Goal: Information Seeking & Learning: Find specific fact

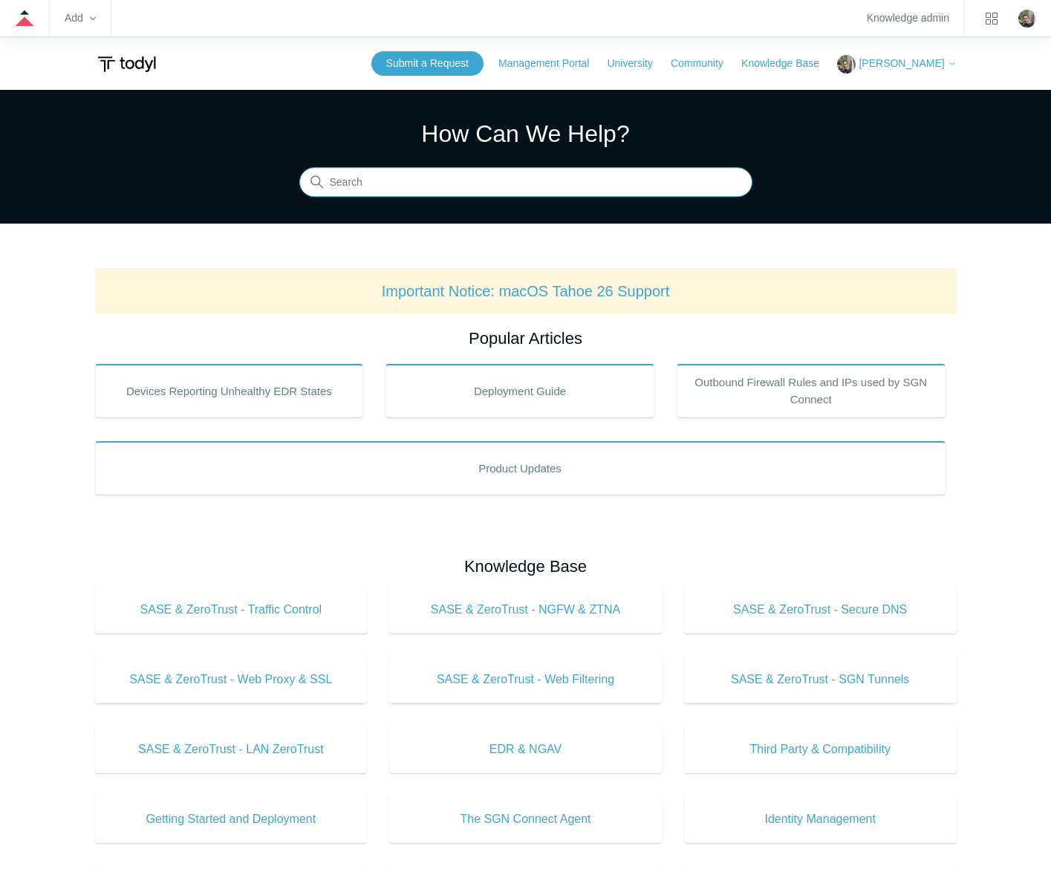
click at [458, 186] on input "Search" at bounding box center [525, 183] width 453 height 30
type input "google maps"
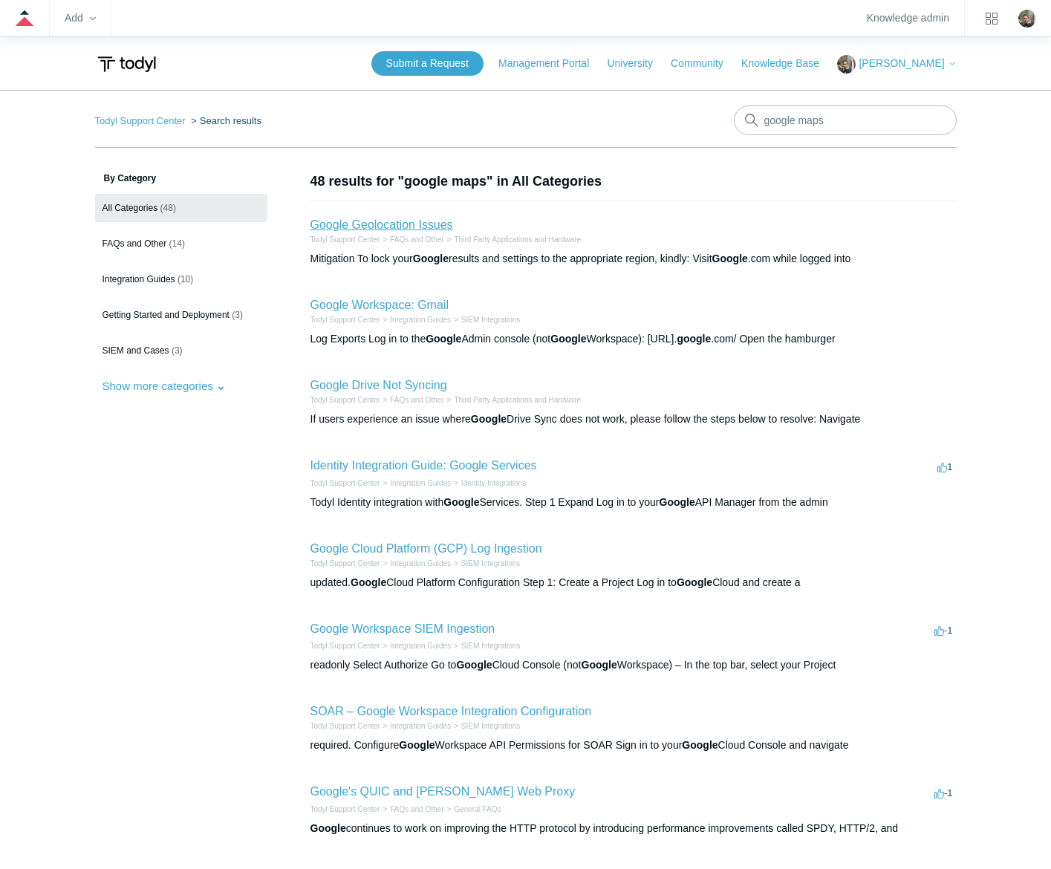
click at [374, 222] on link "Google Geolocation Issues" at bounding box center [382, 224] width 143 height 13
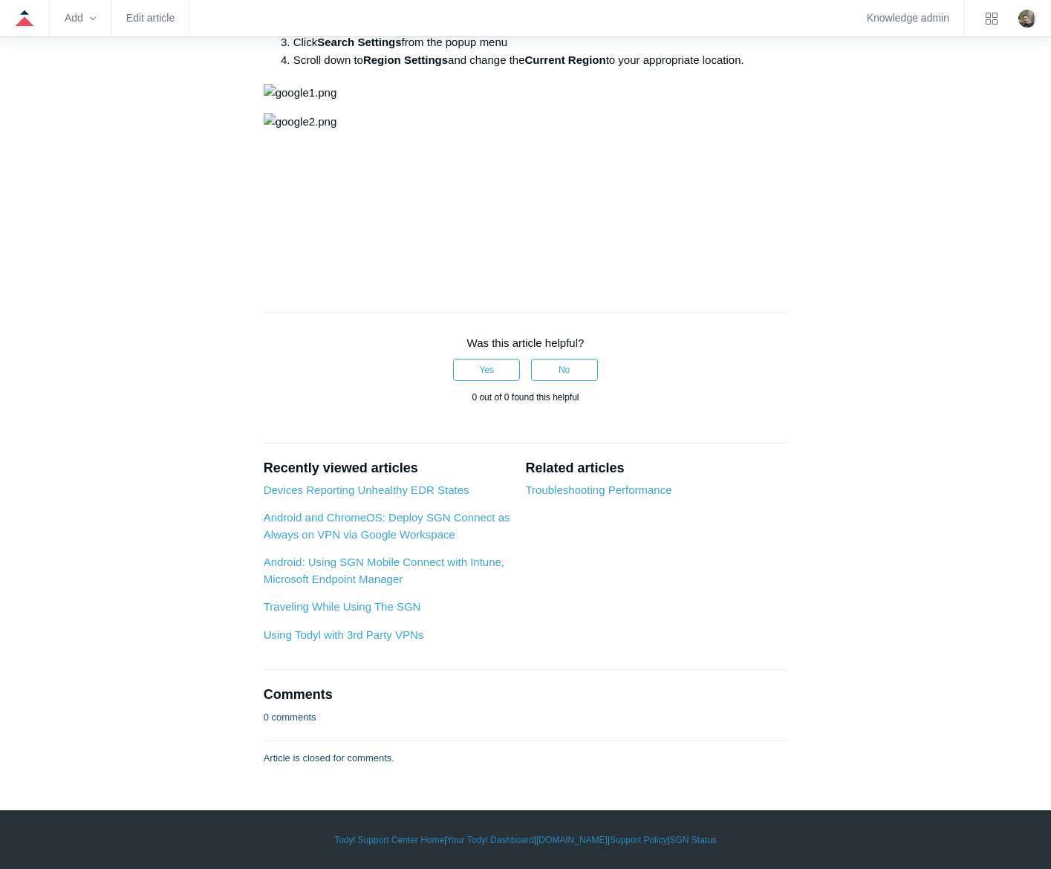
scroll to position [979, 0]
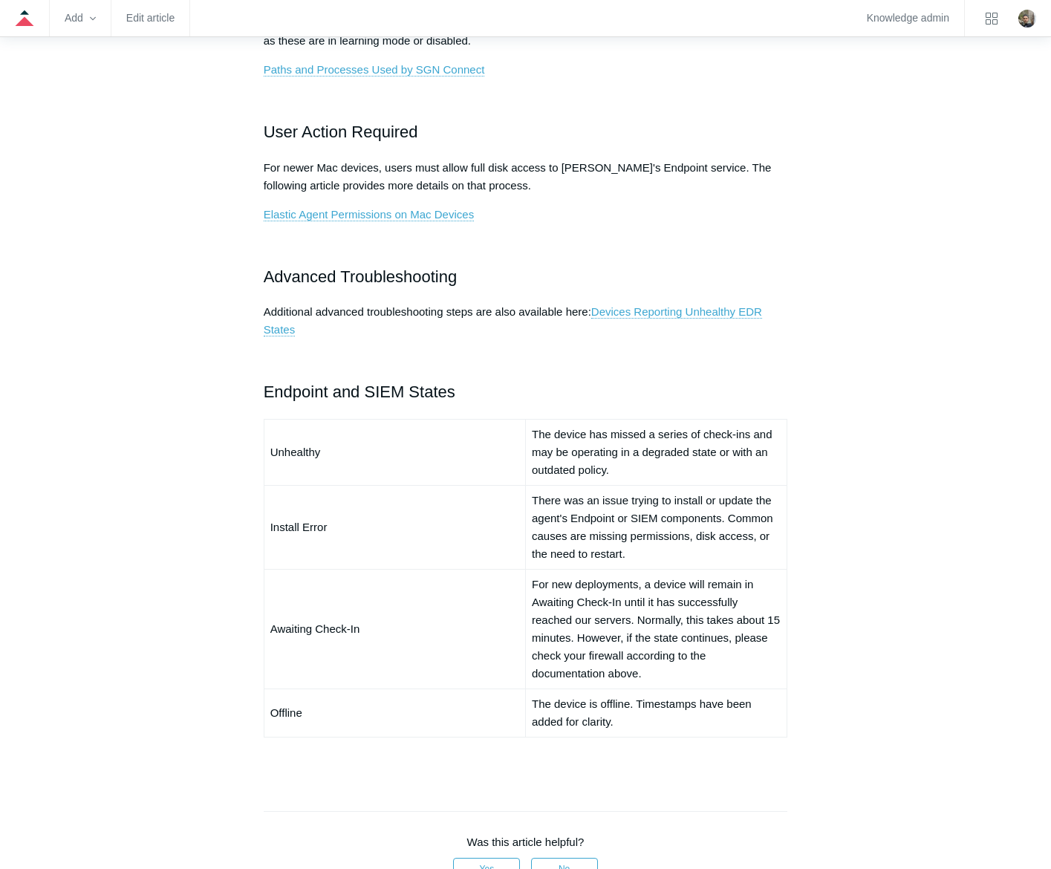
scroll to position [1189, 0]
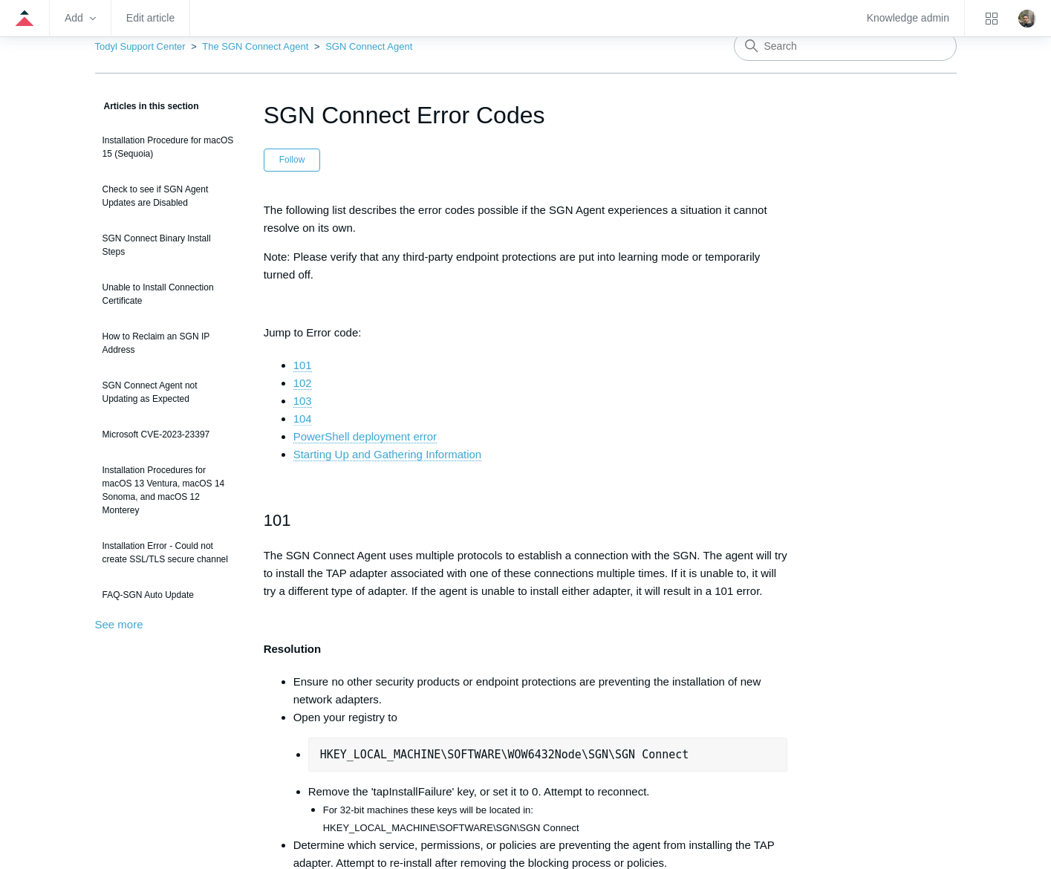
click at [305, 417] on link "104" at bounding box center [302, 418] width 19 height 13
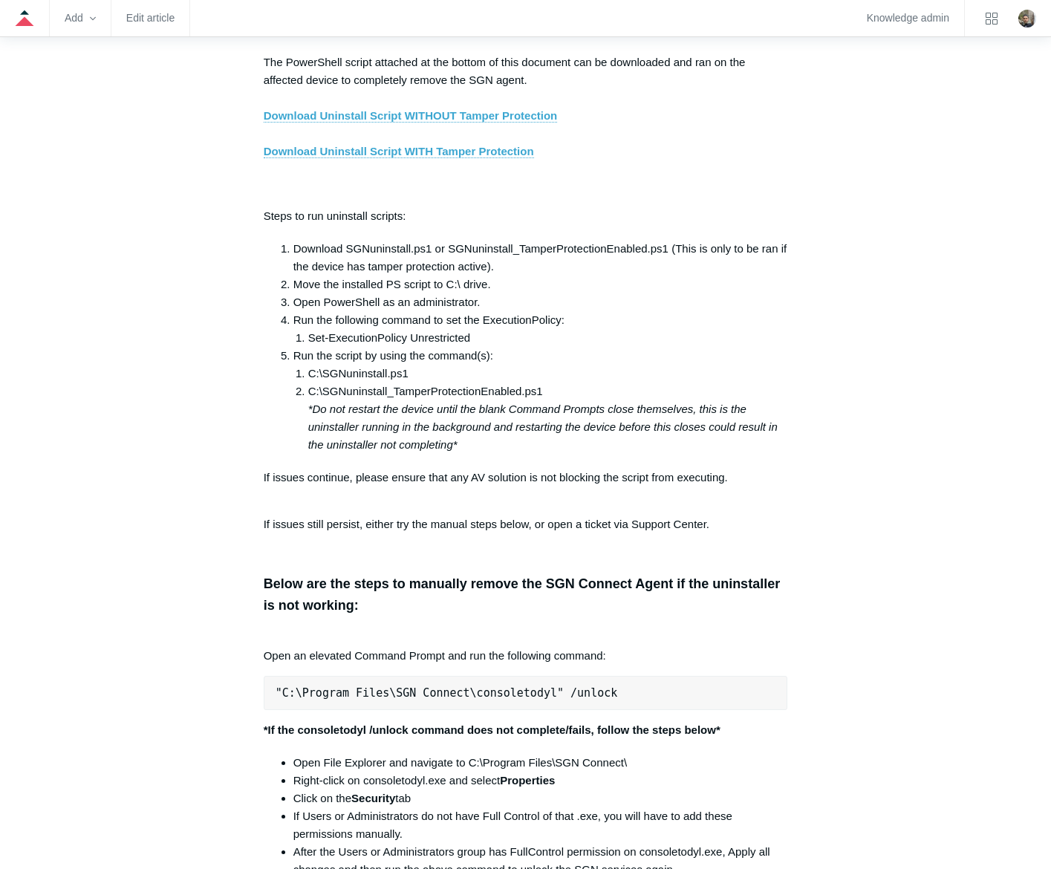
scroll to position [2455, 0]
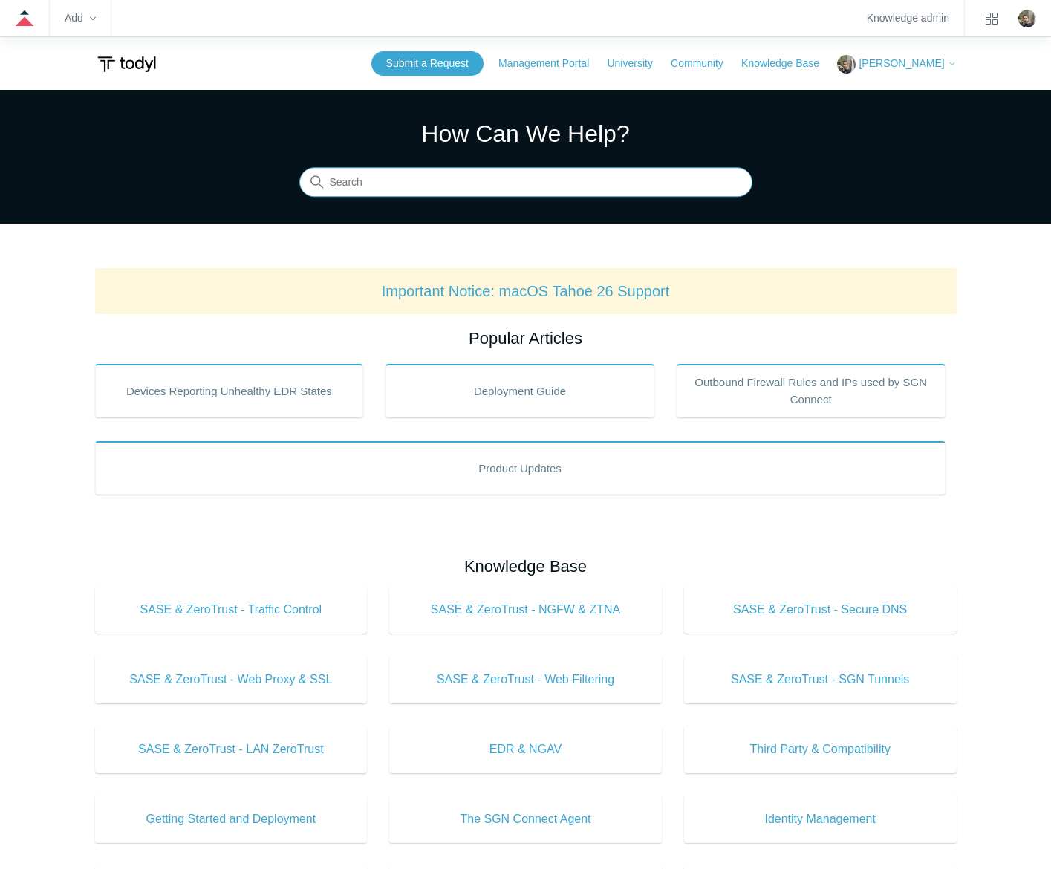
click at [494, 181] on input "Search" at bounding box center [525, 183] width 453 height 30
type input "invoice"
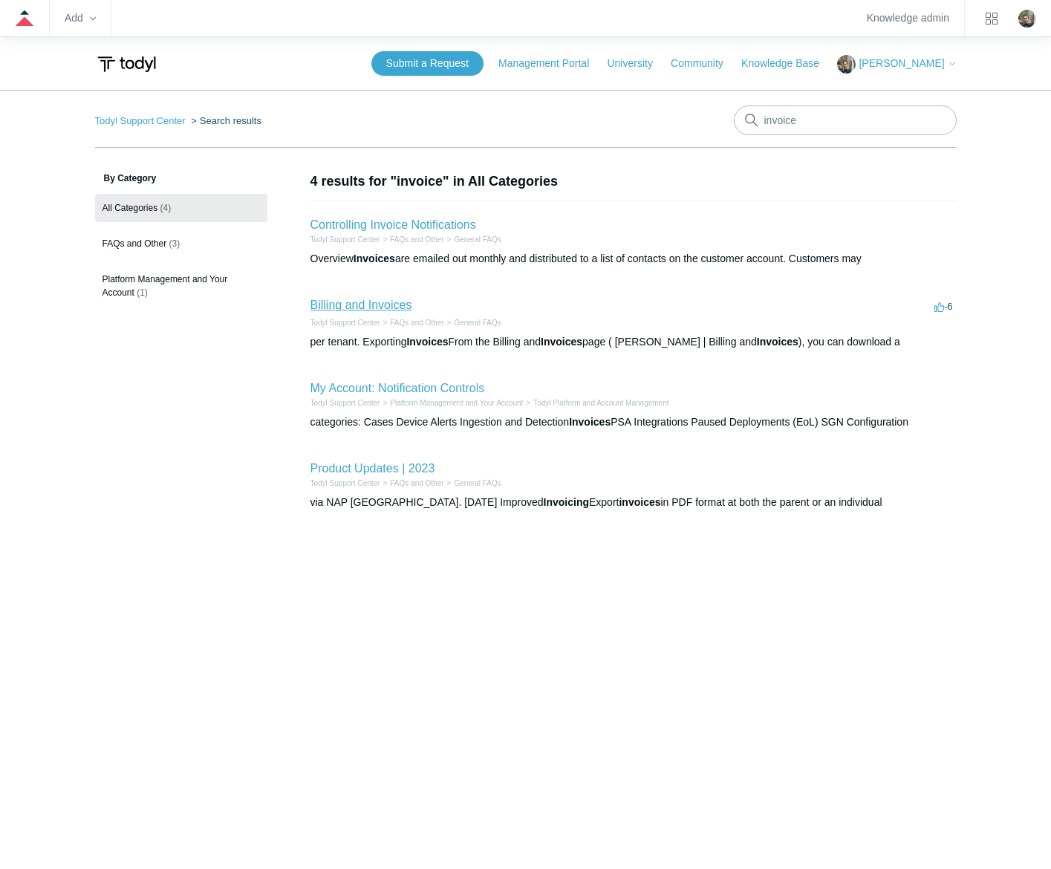
click at [367, 311] on link "Billing and Invoices" at bounding box center [362, 305] width 102 height 13
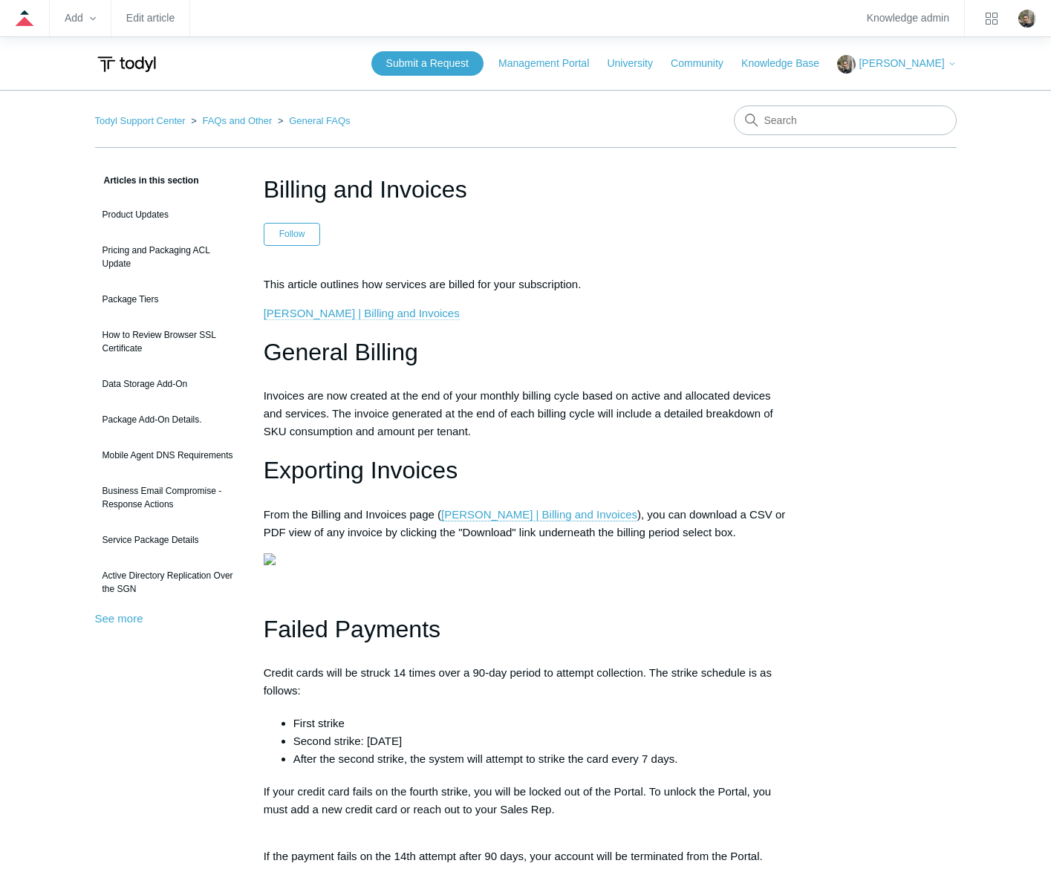
click at [356, 311] on link "Todyl | Billing and Invoices" at bounding box center [362, 313] width 196 height 13
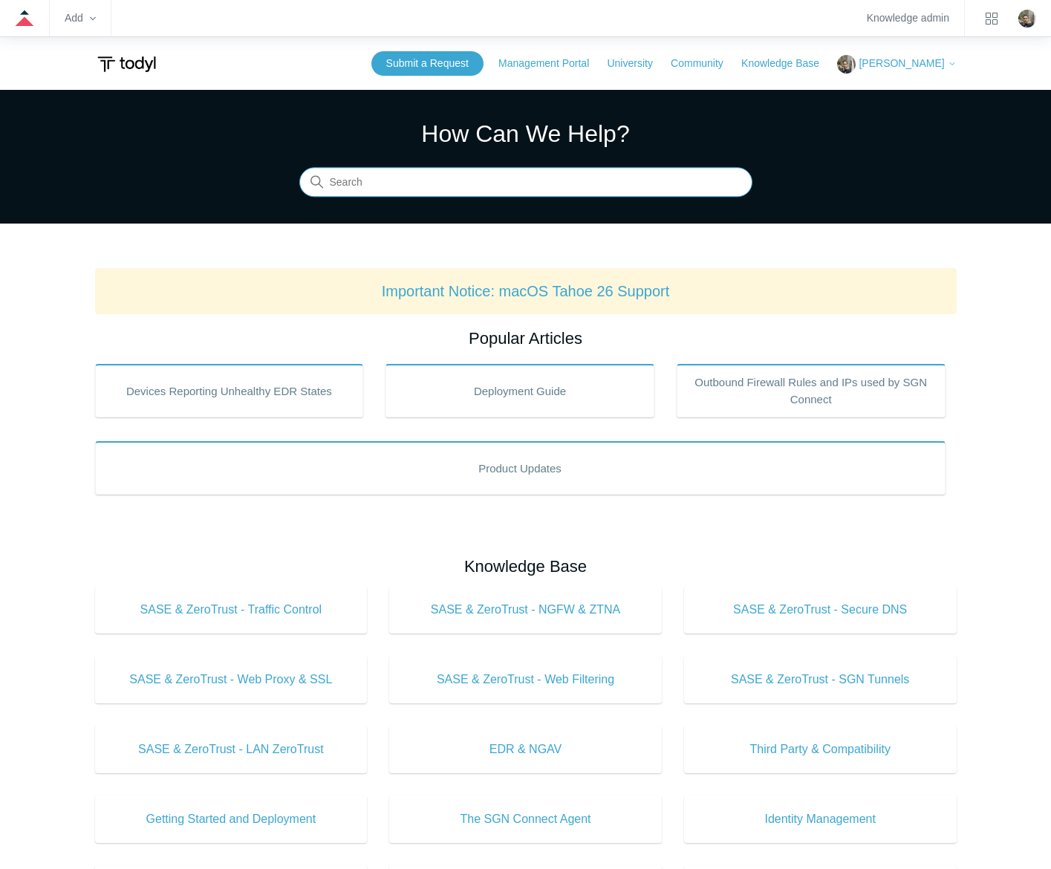
click at [545, 188] on input "Search" at bounding box center [525, 183] width 453 height 30
type input "sgn error codes"
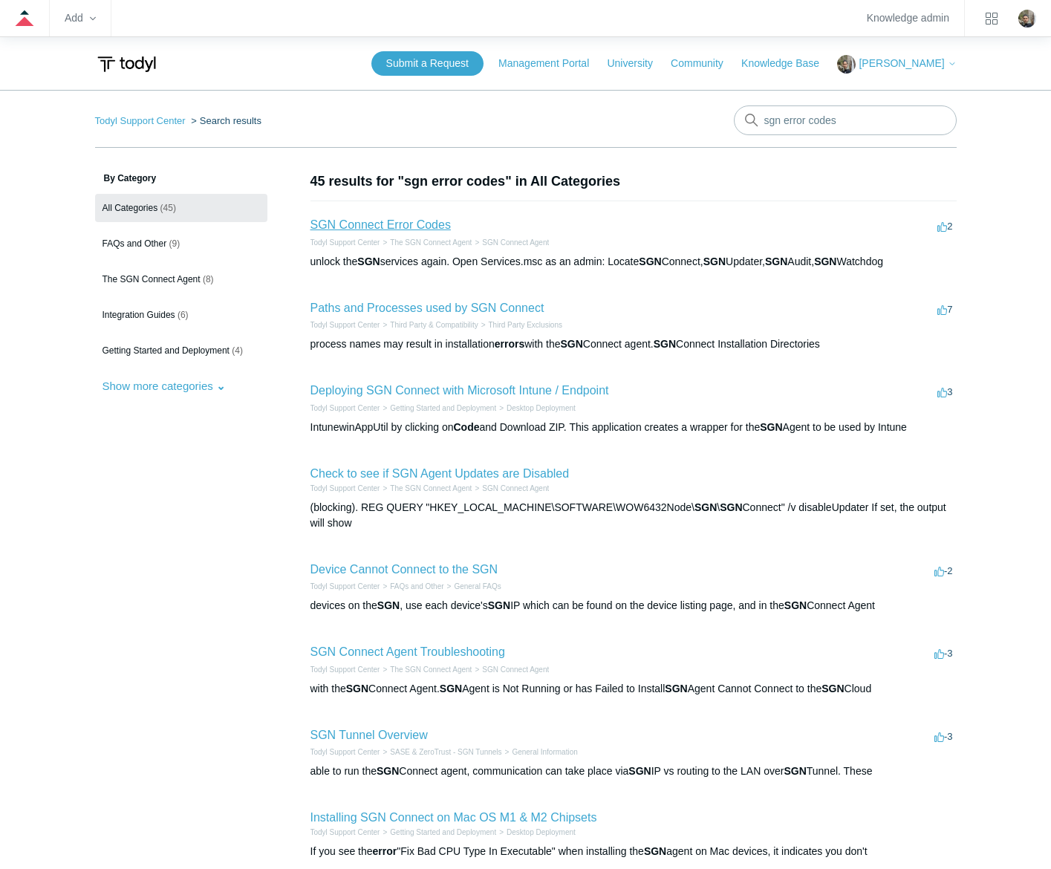
click at [380, 224] on link "SGN Connect Error Codes" at bounding box center [381, 224] width 140 height 13
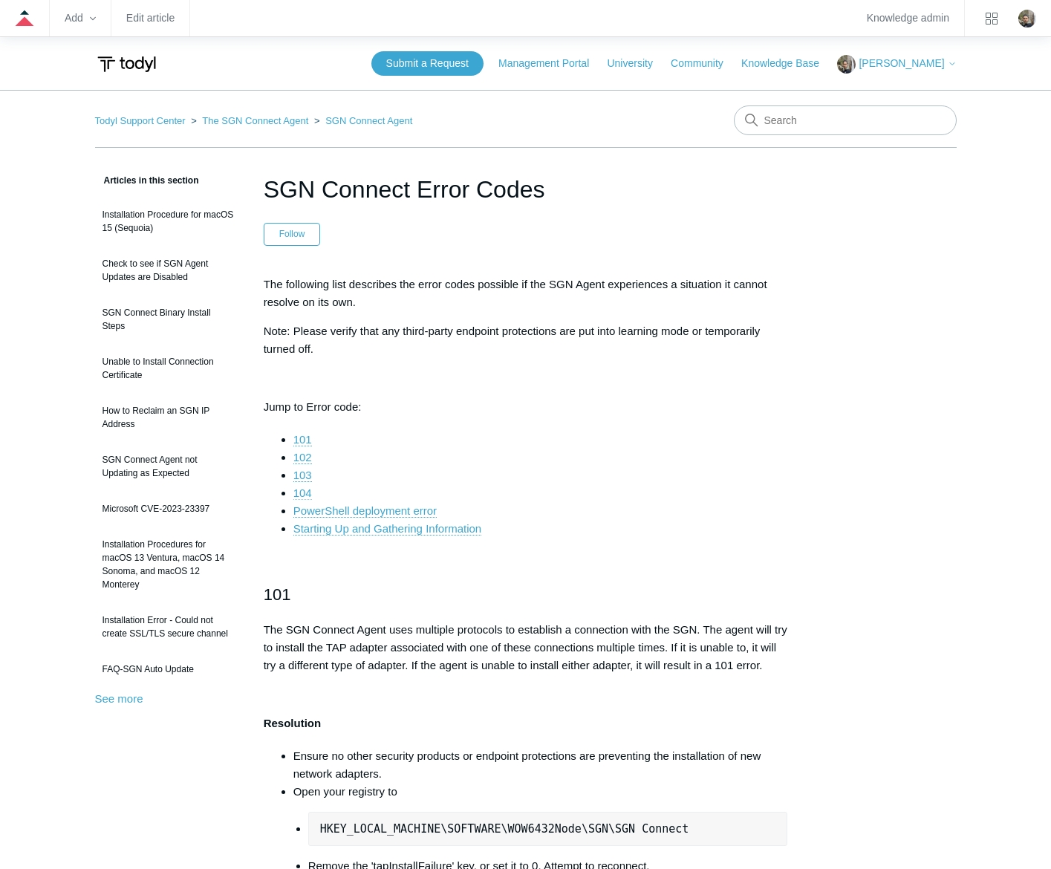
click at [300, 493] on link "104" at bounding box center [302, 493] width 19 height 13
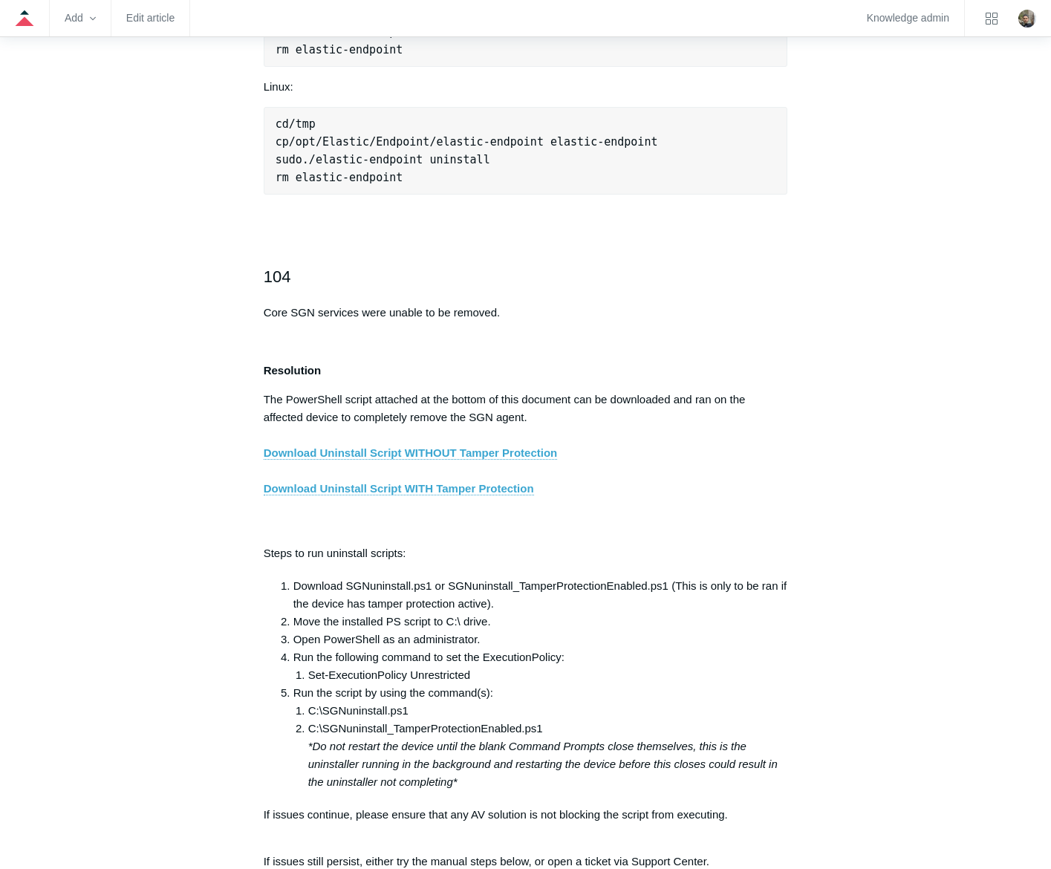
scroll to position [2307, 0]
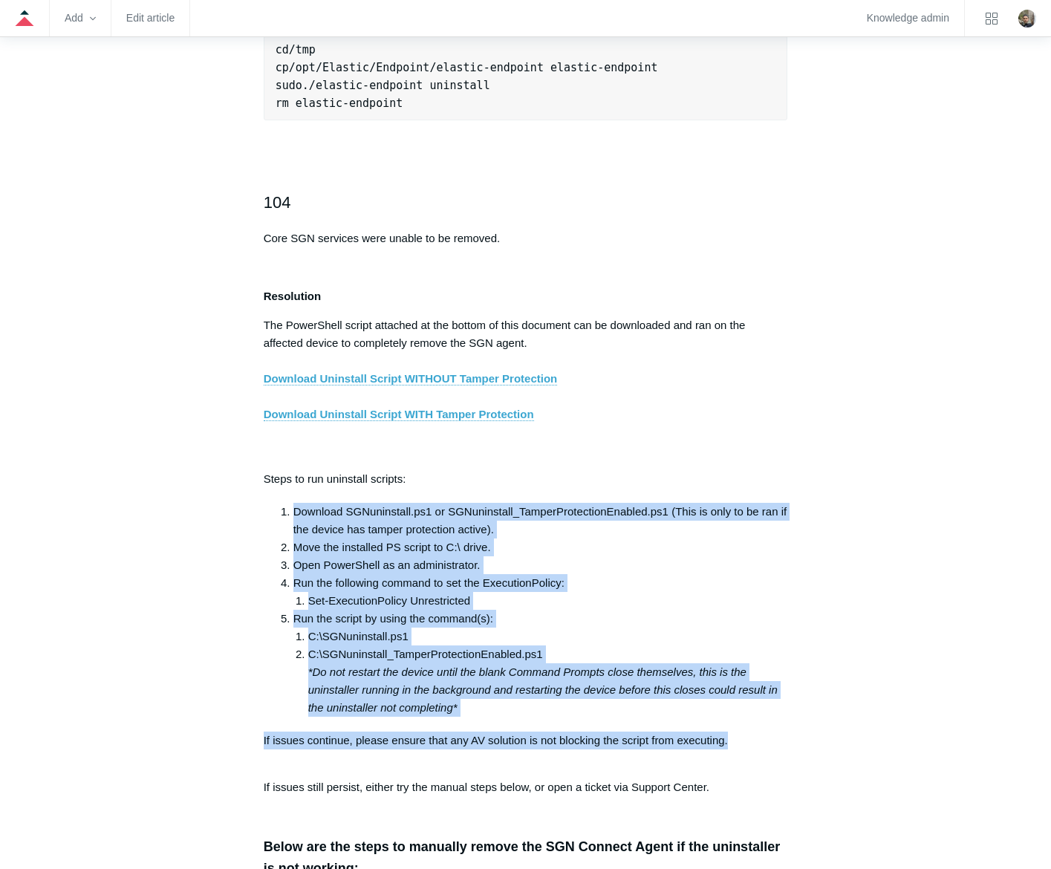
drag, startPoint x: 296, startPoint y: 522, endPoint x: 880, endPoint y: 741, distance: 623.3
copy div "Download SGNuninstall.ps1 or SGNuninstall_TamperProtectionEnabled.ps1 (This is …"
